Goal: Check status

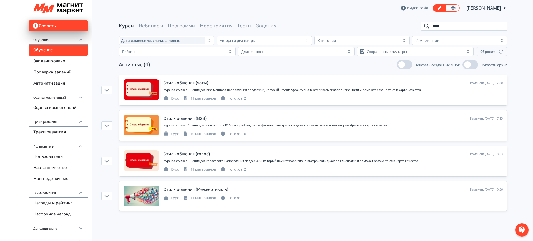
click at [501, 24] on input "*****" at bounding box center [464, 26] width 87 height 9
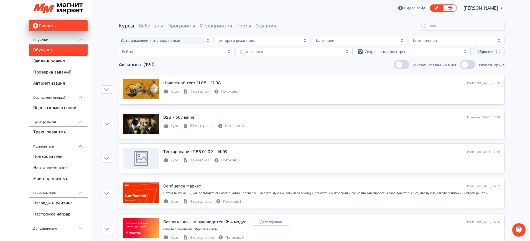
click at [260, 5] on div "Видео-гайд [PERSON_NAME] PRO Повысьте эффективность платформы при помощи дополн…" at bounding box center [312, 8] width 386 height 16
click at [296, 11] on div "Видео-гайд [PERSON_NAME] PRO Повысьте эффективность платформы при помощи дополн…" at bounding box center [312, 8] width 386 height 16
click at [6, 98] on div "Создать Обучение Обучение Запланировано Проверка заданий Автоматизация Оценка к…" at bounding box center [46, 125] width 92 height 250
click at [0, 143] on div "Создать Обучение Обучение Запланировано Проверка заданий Автоматизация Оценка к…" at bounding box center [46, 125] width 92 height 250
click at [8, 138] on div "Создать Обучение Обучение Запланировано Проверка заданий Автоматизация Оценка к…" at bounding box center [46, 125] width 92 height 250
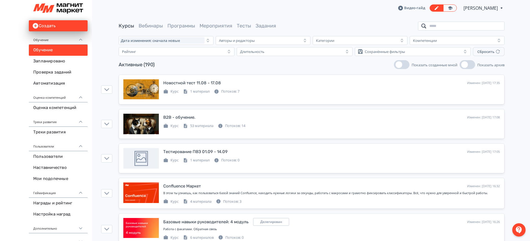
click at [431, 26] on input "search" at bounding box center [461, 26] width 87 height 9
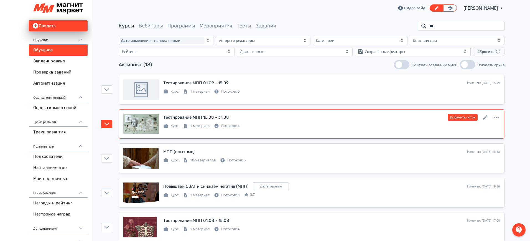
type input "***"
click at [208, 112] on link "Тестирование МПП 16.08 - 31.08 Изменен: [DATE] 11:52 Добавить поток Курс 1 мате…" at bounding box center [312, 123] width 386 height 29
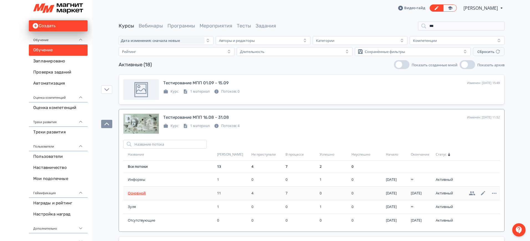
click at [146, 194] on span "Основной" at bounding box center [171, 194] width 87 height 6
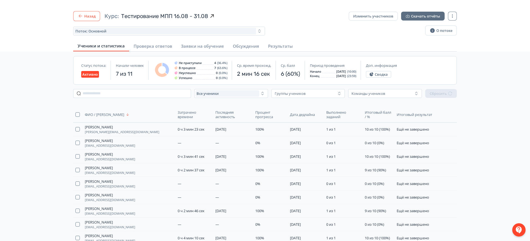
click at [92, 14] on button "Назад" at bounding box center [86, 16] width 27 height 10
